Goal: Information Seeking & Learning: Learn about a topic

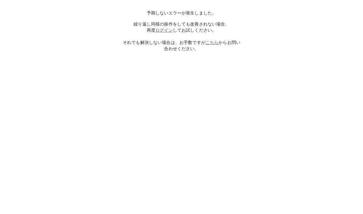
click at [167, 29] on link "ログイン" at bounding box center [164, 30] width 18 height 5
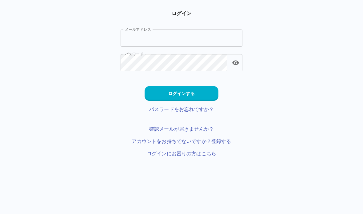
click at [191, 37] on input "メールアドレス" at bounding box center [182, 38] width 122 height 17
type input "**********"
click at [199, 95] on button "ログインする" at bounding box center [182, 93] width 74 height 15
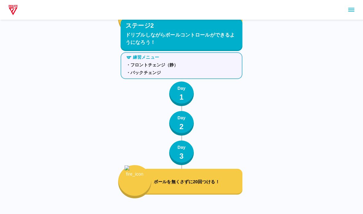
scroll to position [1225, 0]
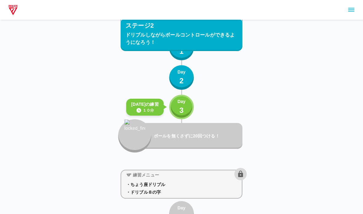
click at [175, 110] on button "Day 3" at bounding box center [181, 107] width 25 height 25
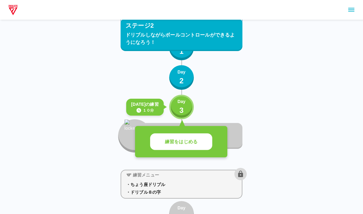
click at [167, 140] on p "練習をはじめる" at bounding box center [181, 142] width 33 height 7
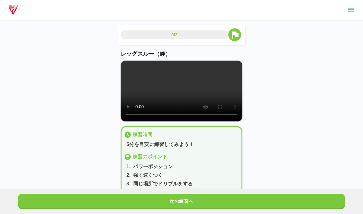
click at [144, 98] on video at bounding box center [182, 91] width 122 height 61
click at [124, 65] on video at bounding box center [182, 91] width 122 height 61
click at [103, 201] on button "次の練習へ" at bounding box center [181, 201] width 327 height 15
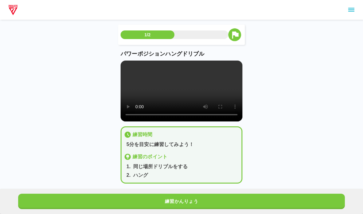
click at [125, 61] on video at bounding box center [182, 91] width 122 height 61
click at [119, 61] on main "1/2 パワーポジションハングドリブル 練習時間 5分を目安に練習してみよう！ 練習のポイント 1 . 同じ場所ドリブルをする 2 . ハング  練習かんりょう" at bounding box center [181, 109] width 137 height 169
click at [126, 64] on video at bounding box center [182, 91] width 122 height 61
click at [71, 205] on button "練習かんりょう" at bounding box center [181, 201] width 327 height 15
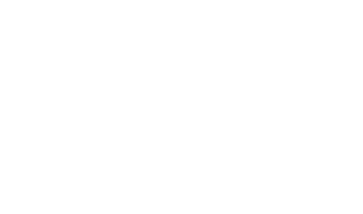
click at [25, 2] on html at bounding box center [181, 1] width 363 height 2
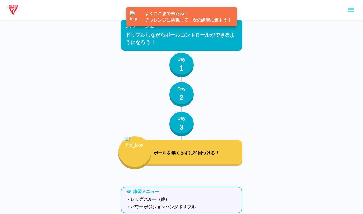
scroll to position [1256, 0]
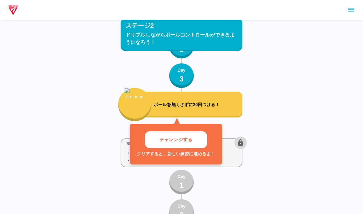
click at [170, 139] on p "チャレンジする" at bounding box center [176, 139] width 33 height 7
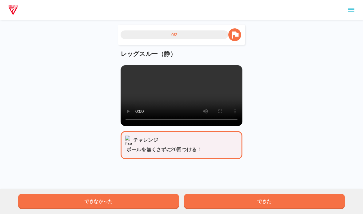
click at [147, 106] on video at bounding box center [182, 95] width 122 height 61
click at [145, 108] on video at bounding box center [182, 95] width 122 height 61
click at [119, 69] on main "0/2 レッグスルー（静） チャレンジ ボールを無くさずに20回つける！ できなかった できた" at bounding box center [181, 97] width 137 height 145
click at [124, 67] on video at bounding box center [182, 95] width 122 height 61
click at [207, 202] on button "できた" at bounding box center [264, 201] width 161 height 15
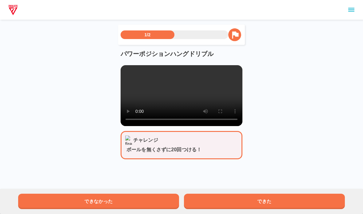
click at [130, 68] on video at bounding box center [182, 95] width 122 height 61
click at [220, 204] on button "できた" at bounding box center [264, 201] width 161 height 15
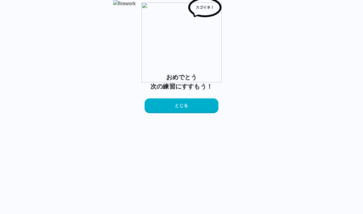
click at [165, 113] on html "スゴイネ！ おめでとう 次の練習にすすもう！ とじる" at bounding box center [181, 56] width 363 height 113
click at [163, 113] on button "とじる" at bounding box center [182, 106] width 74 height 15
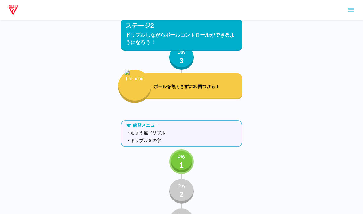
scroll to position [1282, 0]
